Goal: Information Seeking & Learning: Find contact information

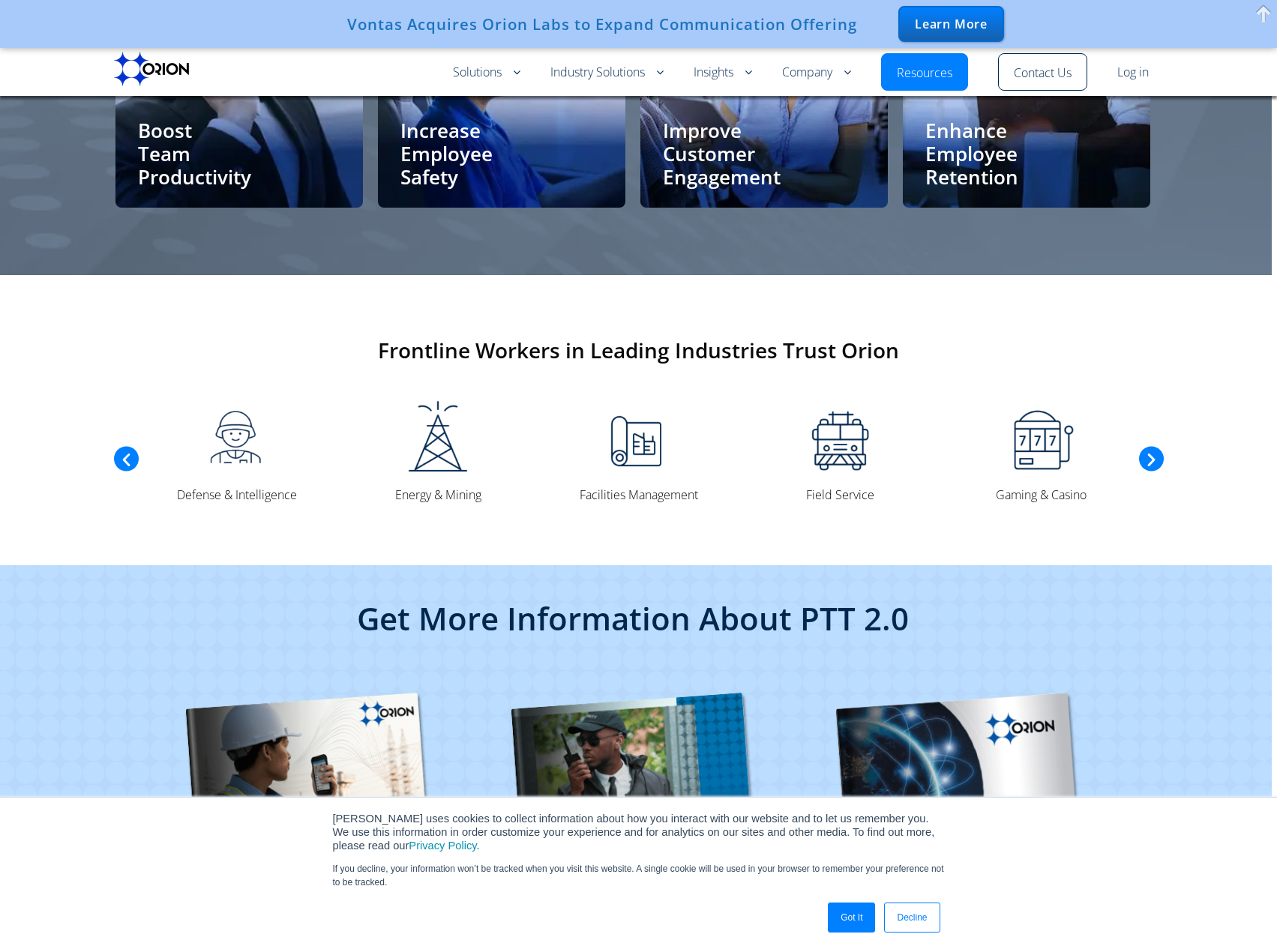
scroll to position [3354, 0]
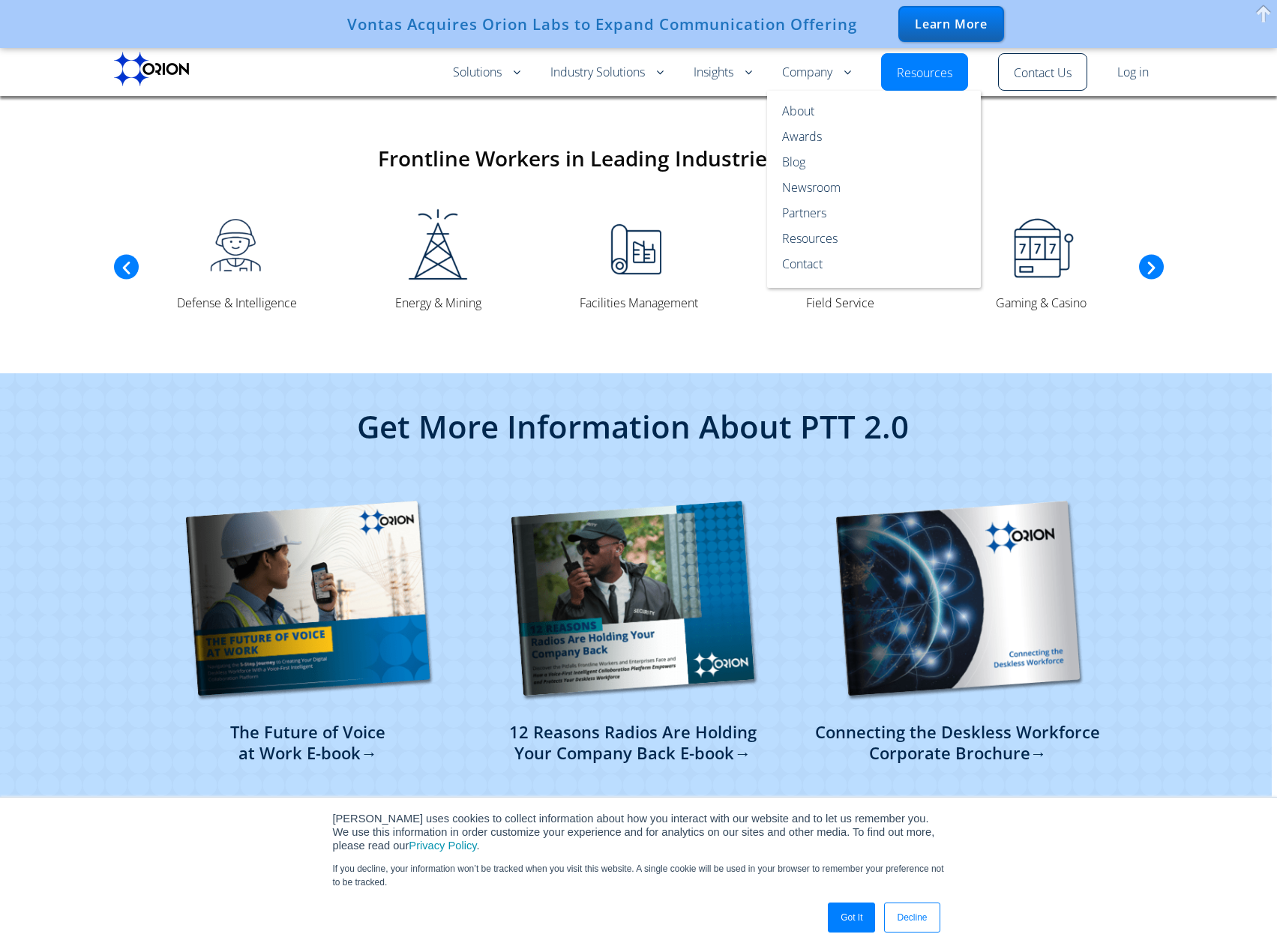
click at [859, 73] on li "Company About Awards Blog Newsroom Partners Resources Contact" at bounding box center [816, 71] width 99 height 37
click at [816, 266] on link "Contact" at bounding box center [873, 270] width 213 height 37
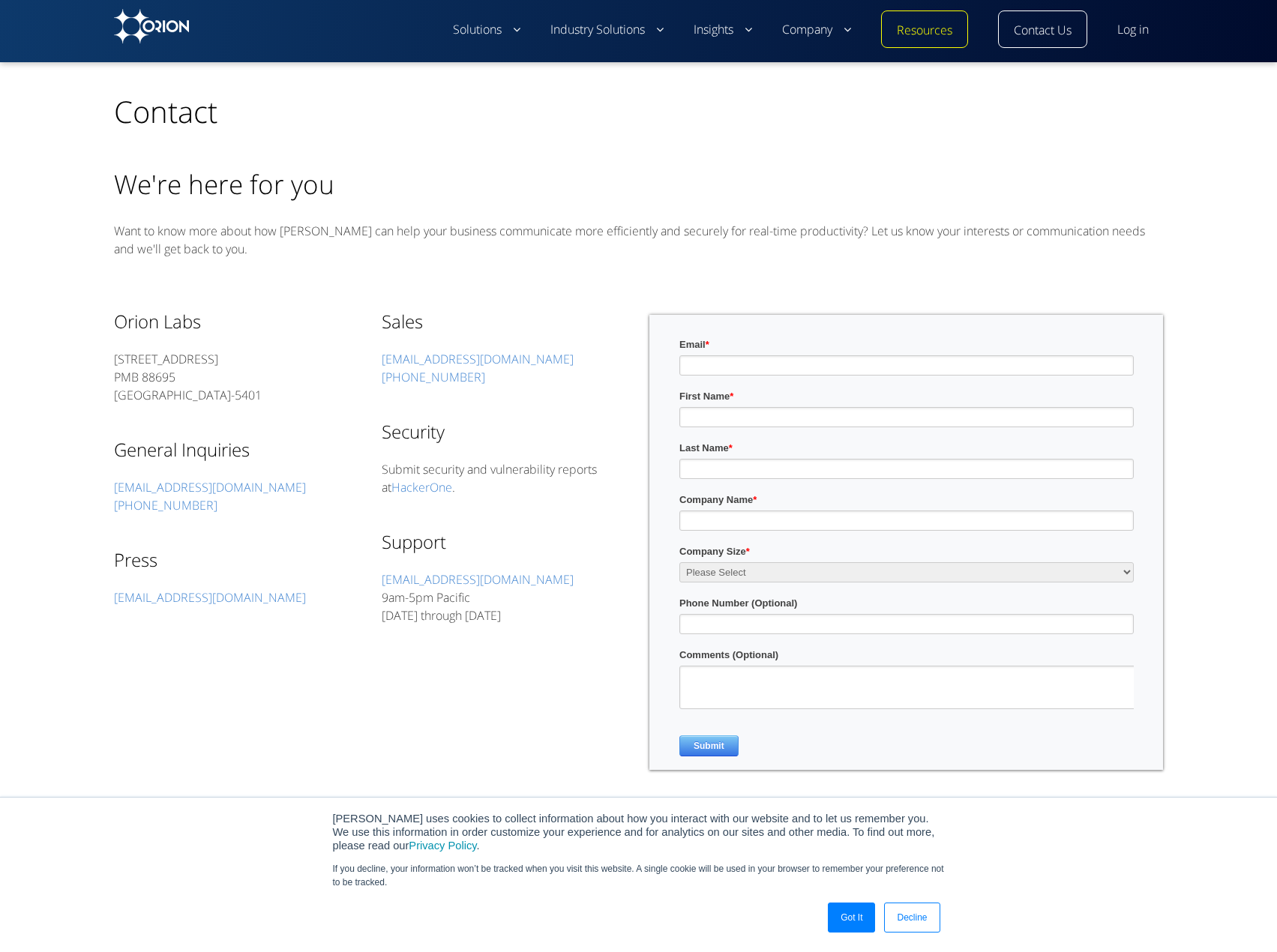
drag, startPoint x: 106, startPoint y: 305, endPoint x: 293, endPoint y: 398, distance: 208.8
click at [306, 409] on div "TOP Contact We're here for you Want to know more about how [PERSON_NAME] can he…" at bounding box center [638, 629] width 1229 height 1135
click at [293, 398] on p "[STREET_ADDRESS]" at bounding box center [236, 377] width 245 height 54
